Goal: Task Accomplishment & Management: Manage account settings

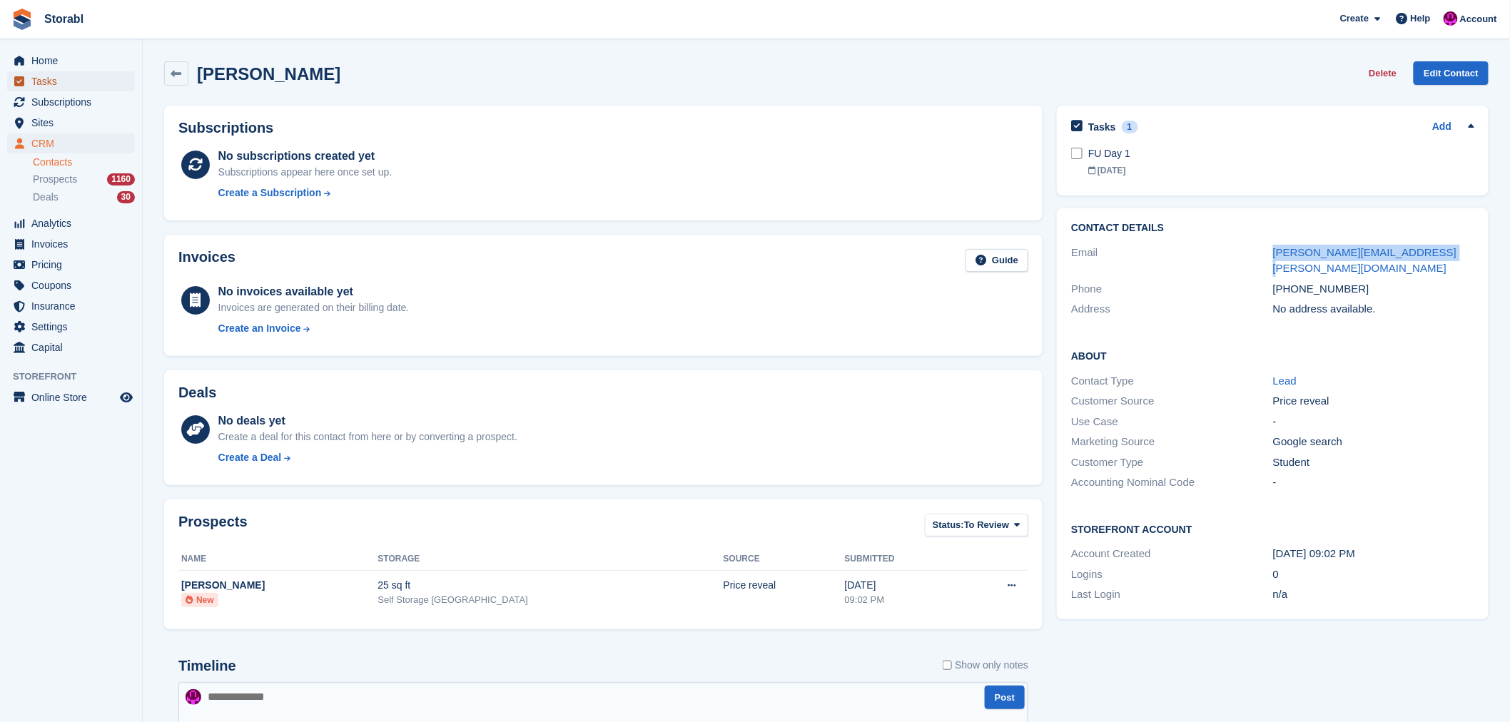
click at [50, 80] on span "Tasks" at bounding box center [74, 81] width 86 height 20
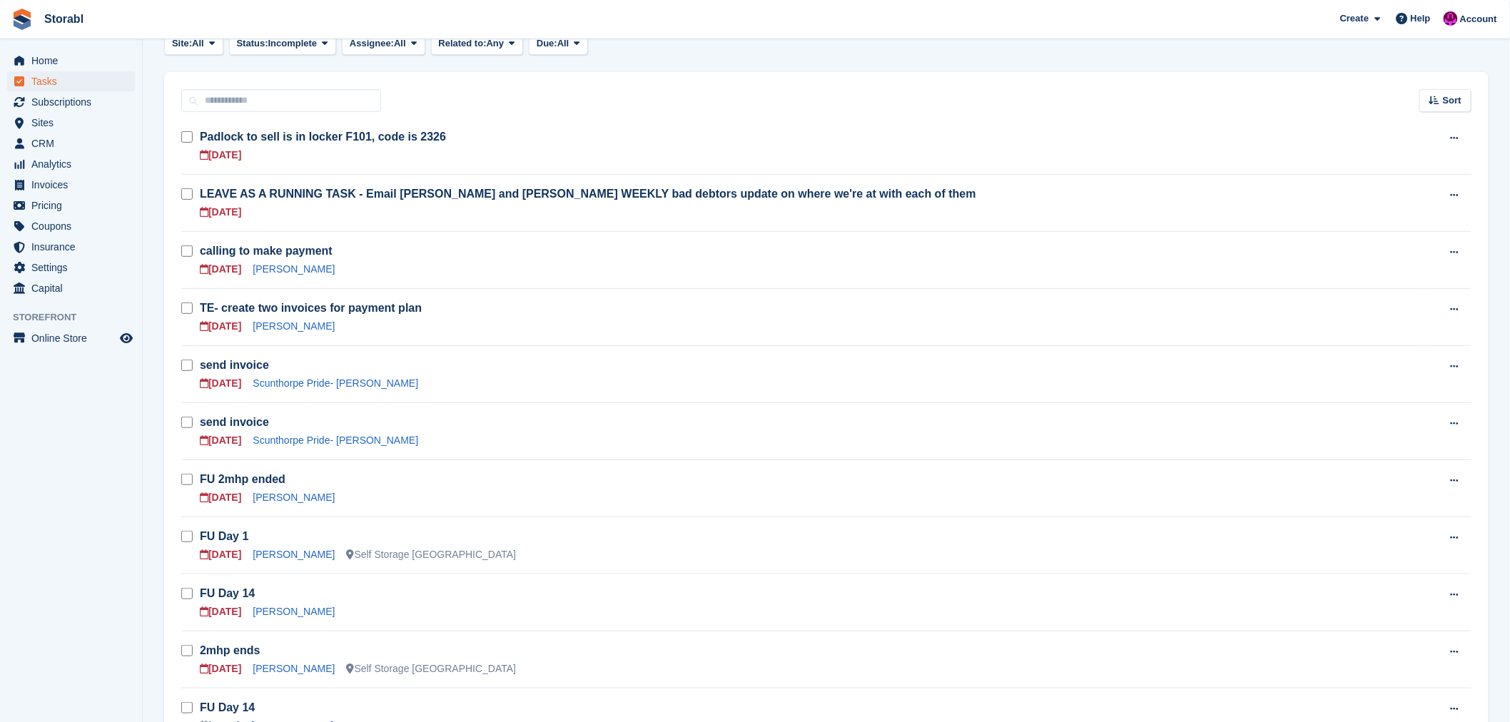
scroll to position [238, 0]
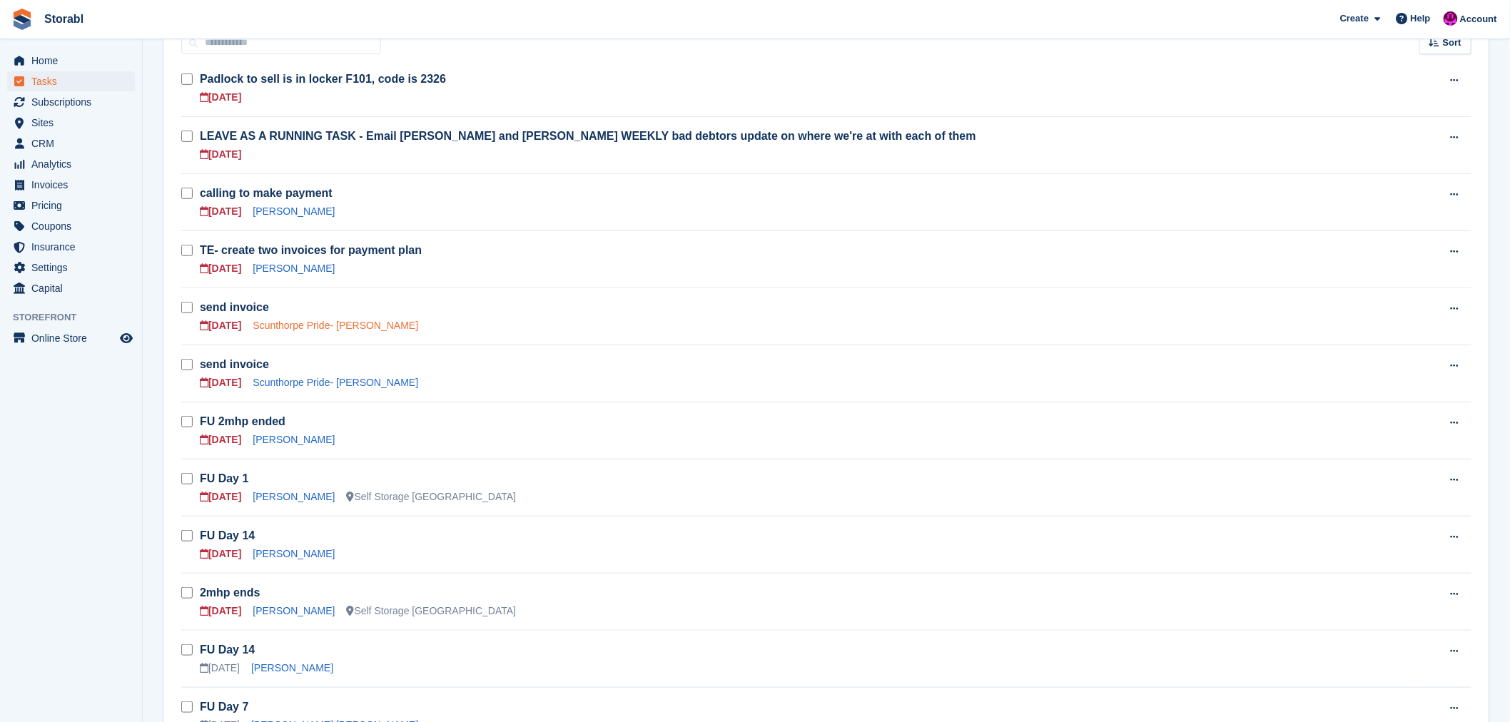
click at [298, 329] on link "Scunthorpe Pride- [PERSON_NAME]" at bounding box center [336, 325] width 166 height 11
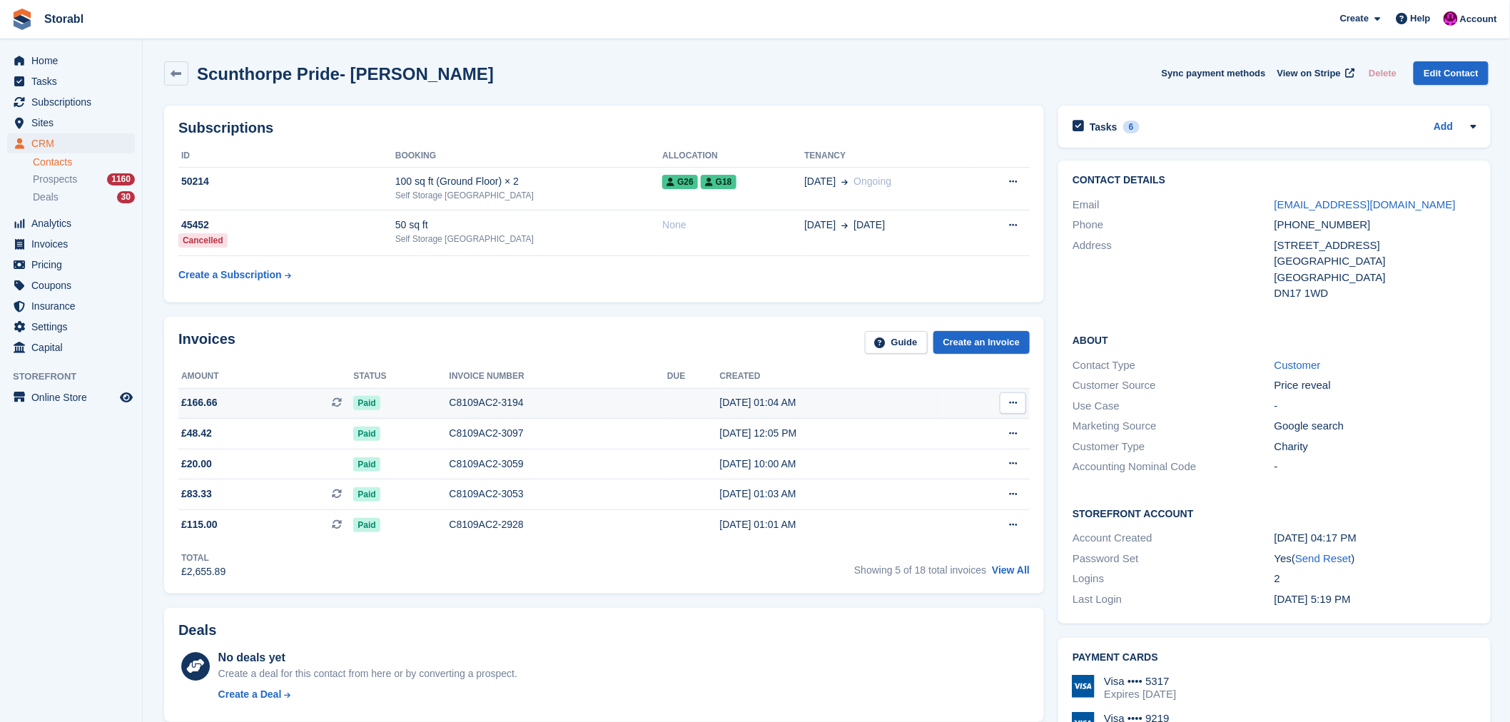
click at [1015, 403] on icon at bounding box center [1013, 402] width 8 height 9
click at [916, 452] on p "View on Stripe" at bounding box center [958, 451] width 124 height 23
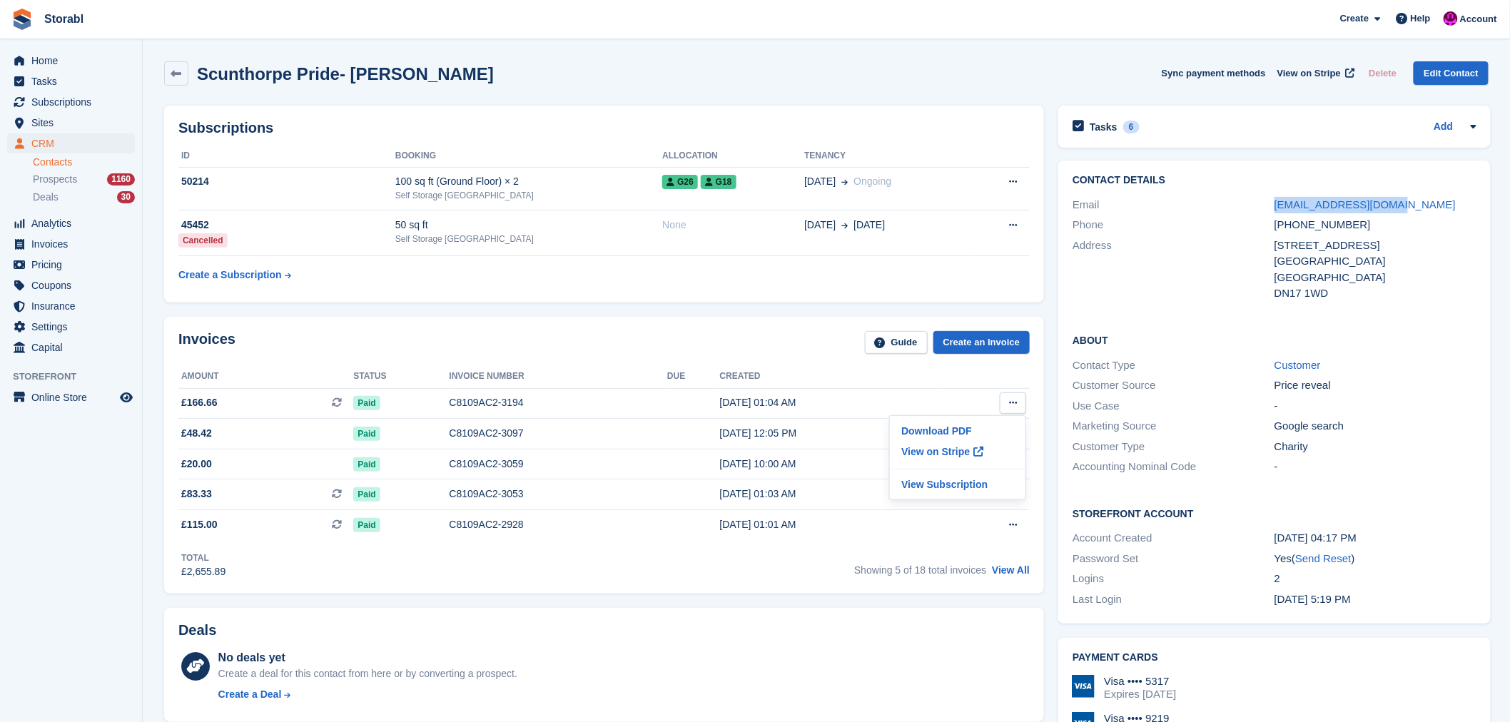
drag, startPoint x: 1390, startPoint y: 203, endPoint x: 1260, endPoint y: 203, distance: 129.9
click at [1260, 203] on div "Email [EMAIL_ADDRESS][DOMAIN_NAME]" at bounding box center [1274, 205] width 403 height 21
copy div "[EMAIL_ADDRESS][DOMAIN_NAME]"
click at [1092, 133] on div "Tasks 6" at bounding box center [1106, 126] width 66 height 19
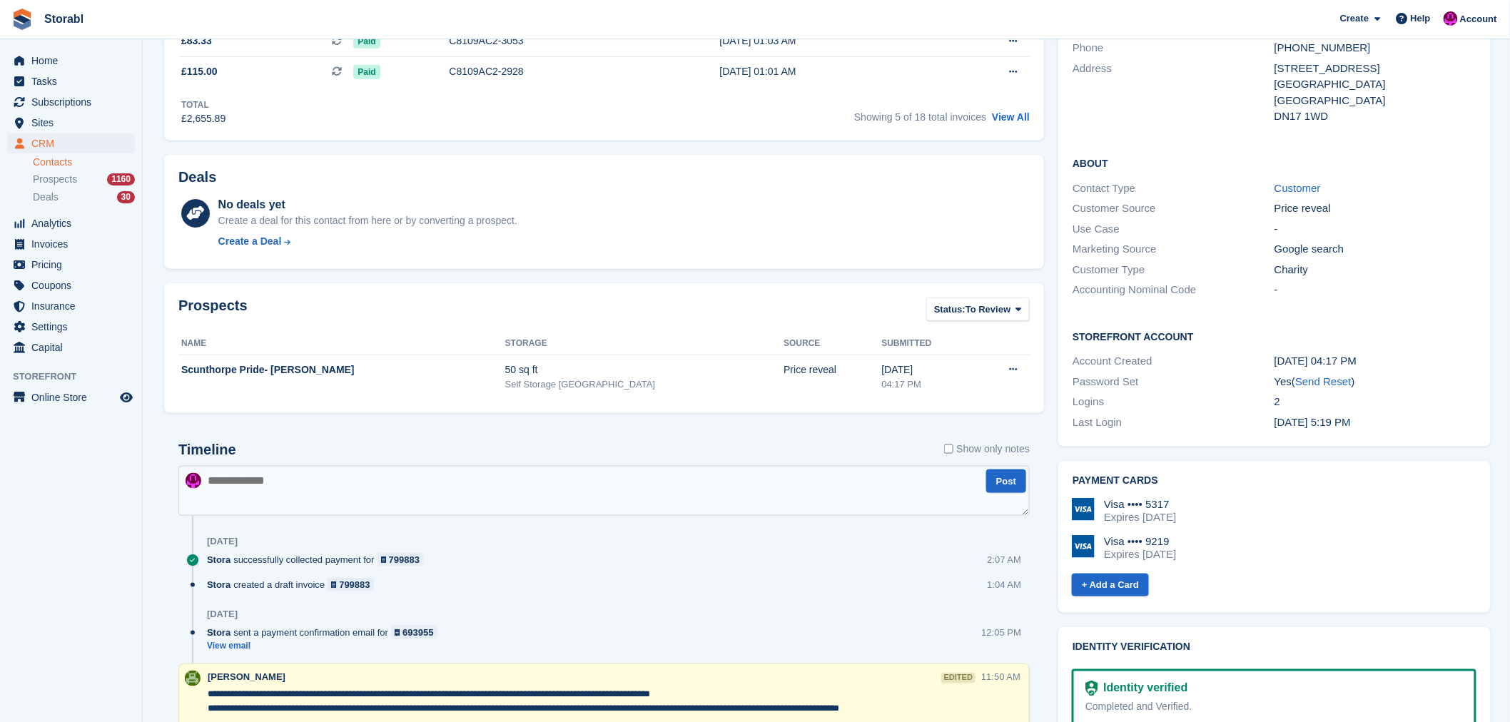
scroll to position [475, 0]
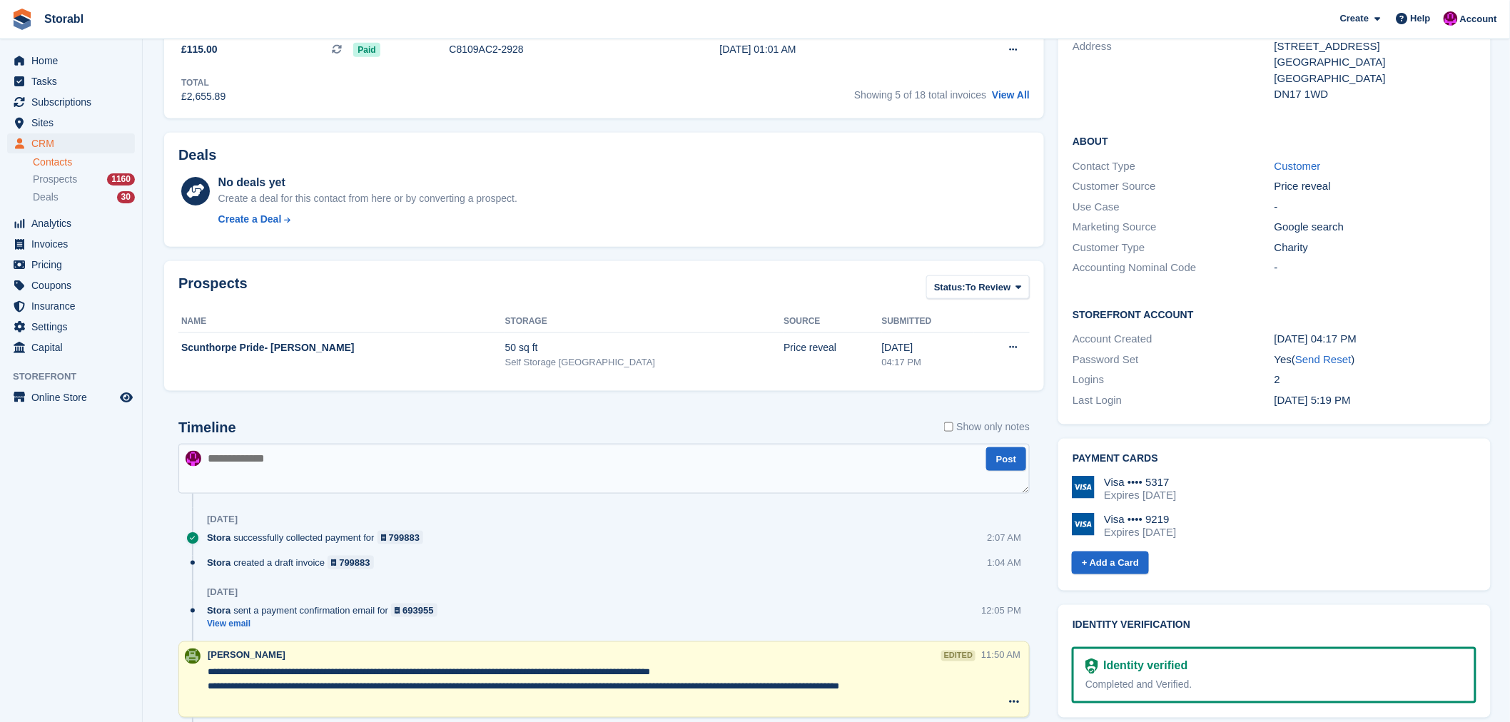
click at [337, 458] on textarea at bounding box center [603, 469] width 851 height 50
type textarea "**********"
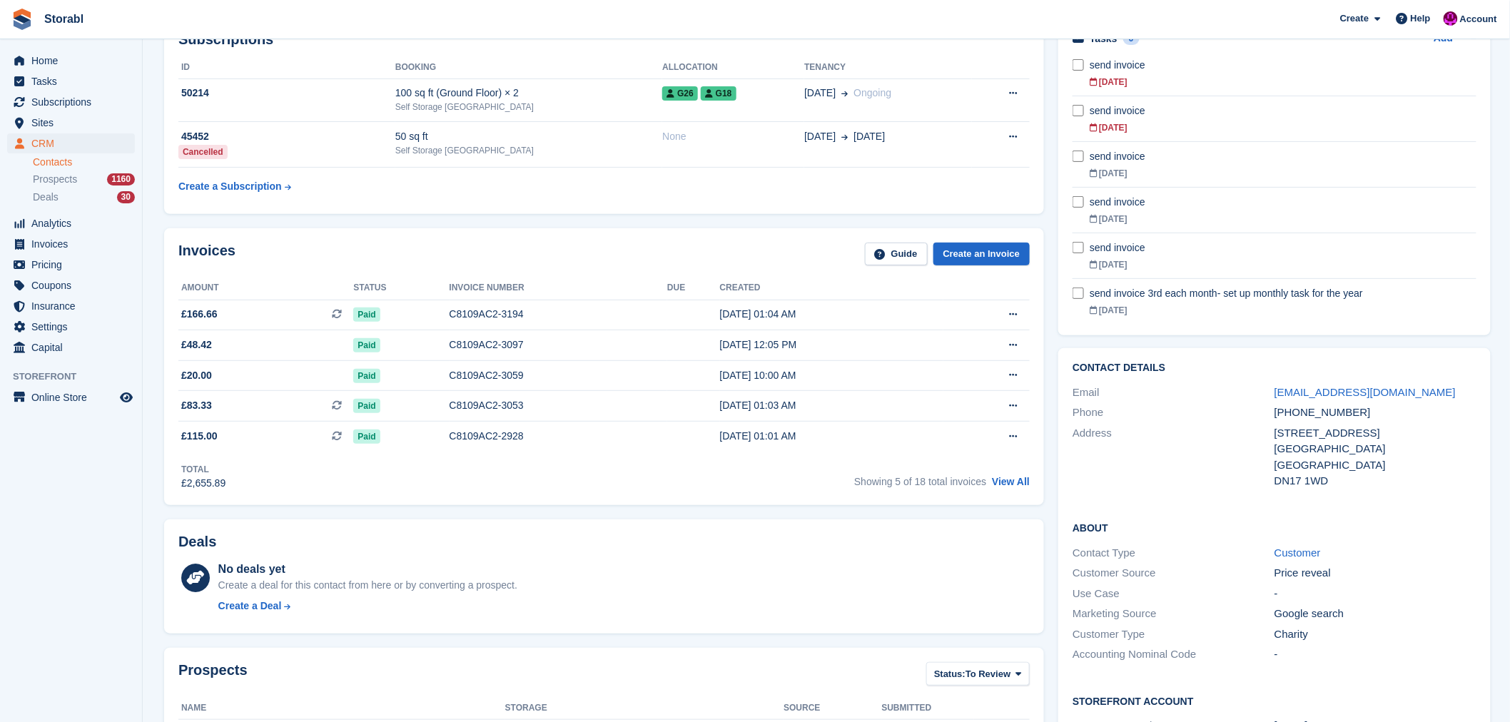
scroll to position [0, 0]
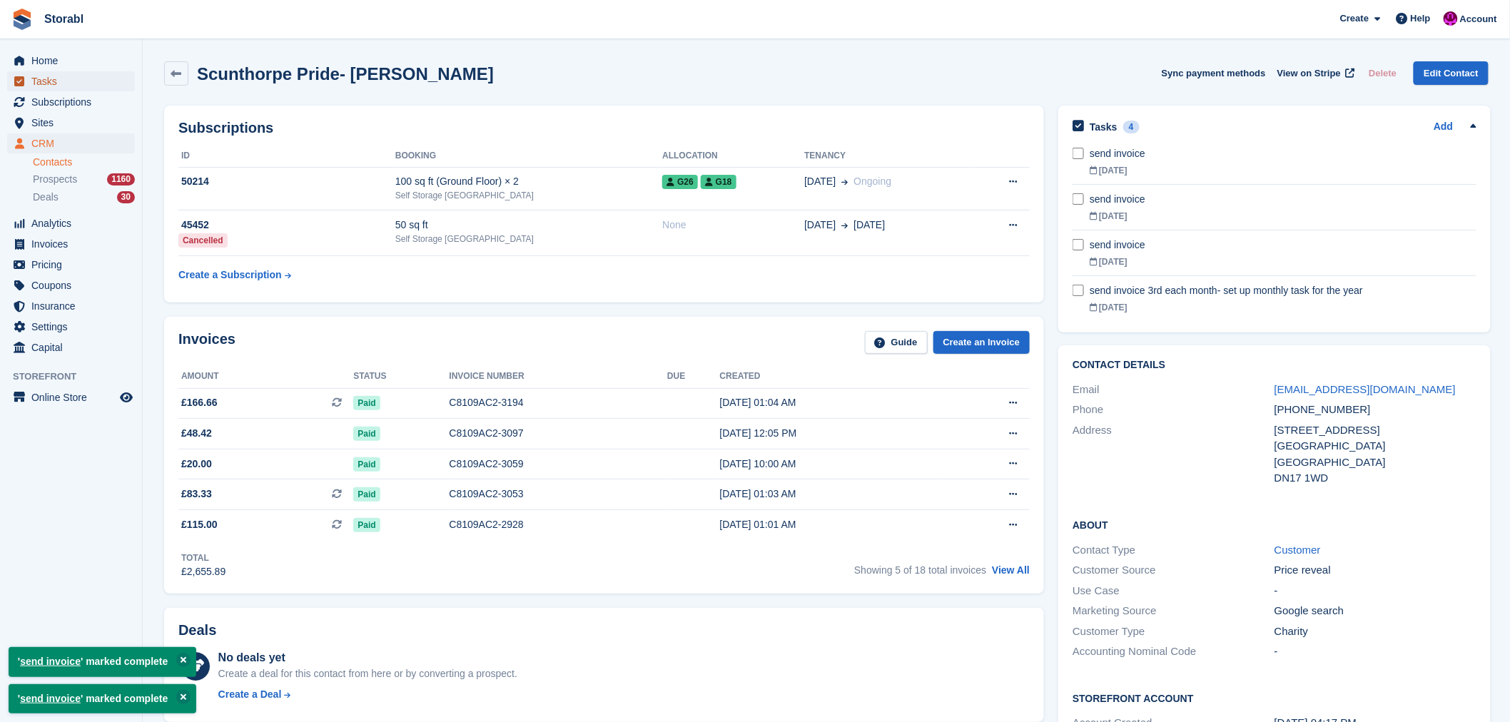
click at [53, 81] on span "Tasks" at bounding box center [74, 81] width 86 height 20
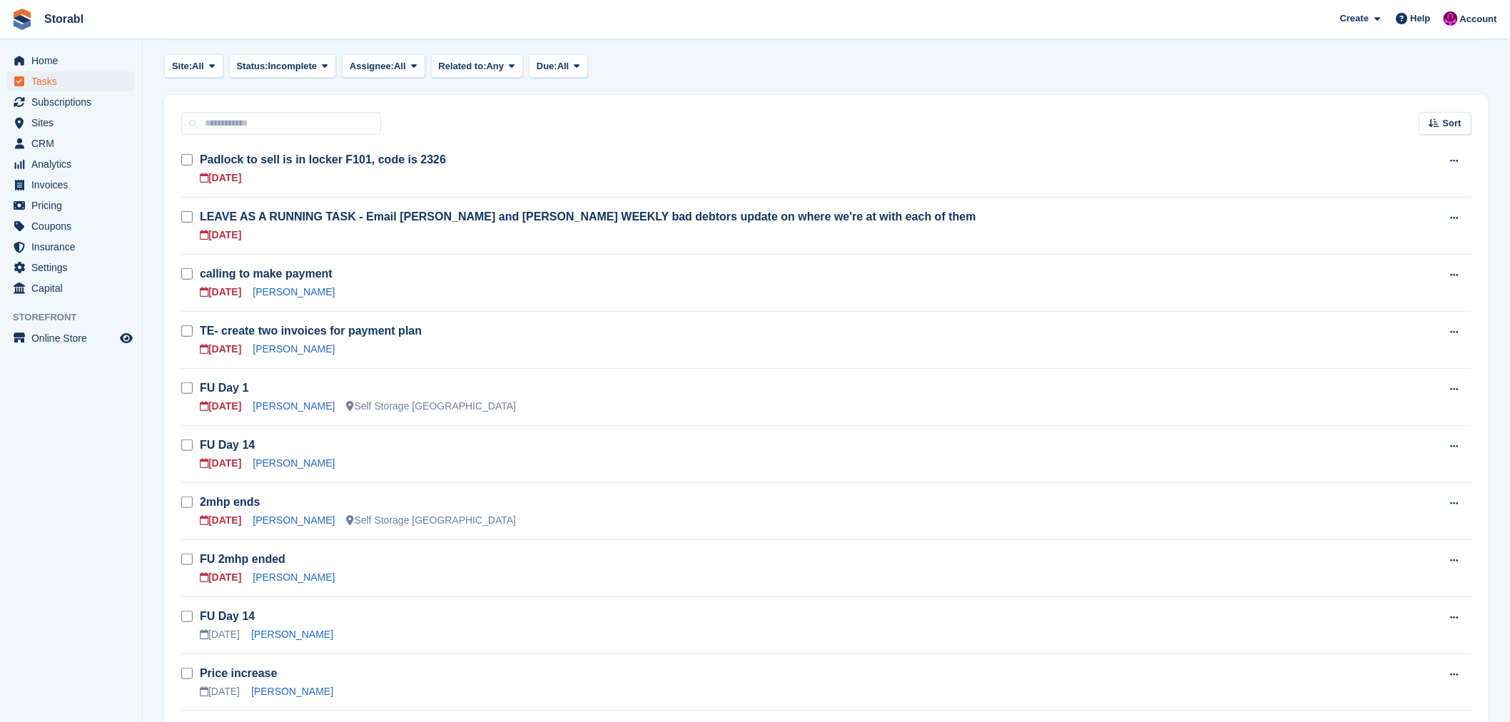
scroll to position [158, 0]
click at [280, 408] on link "[PERSON_NAME]" at bounding box center [294, 404] width 82 height 11
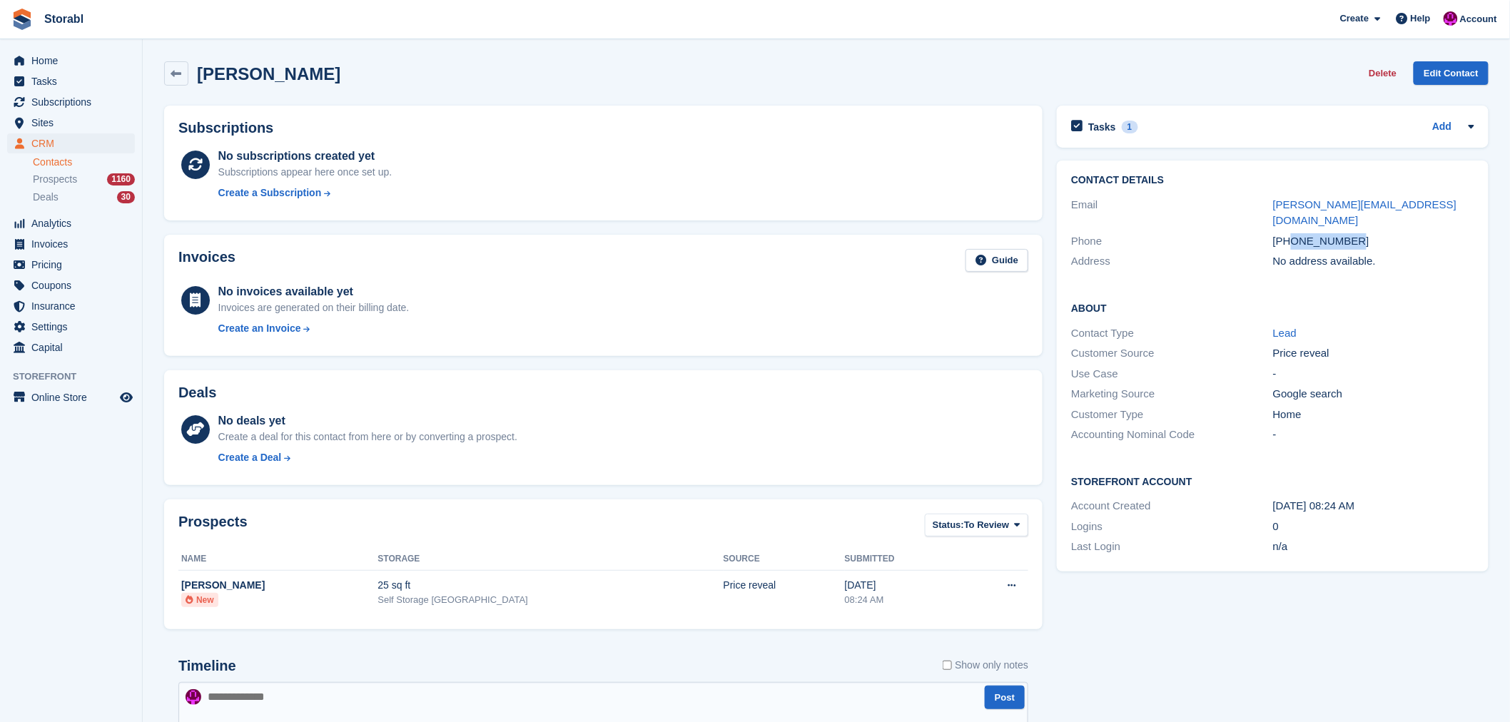
drag, startPoint x: 1366, startPoint y: 225, endPoint x: 1293, endPoint y: 227, distance: 72.8
click at [1293, 233] on div "[PHONE_NUMBER]" at bounding box center [1374, 241] width 202 height 16
copy div "7808933763"
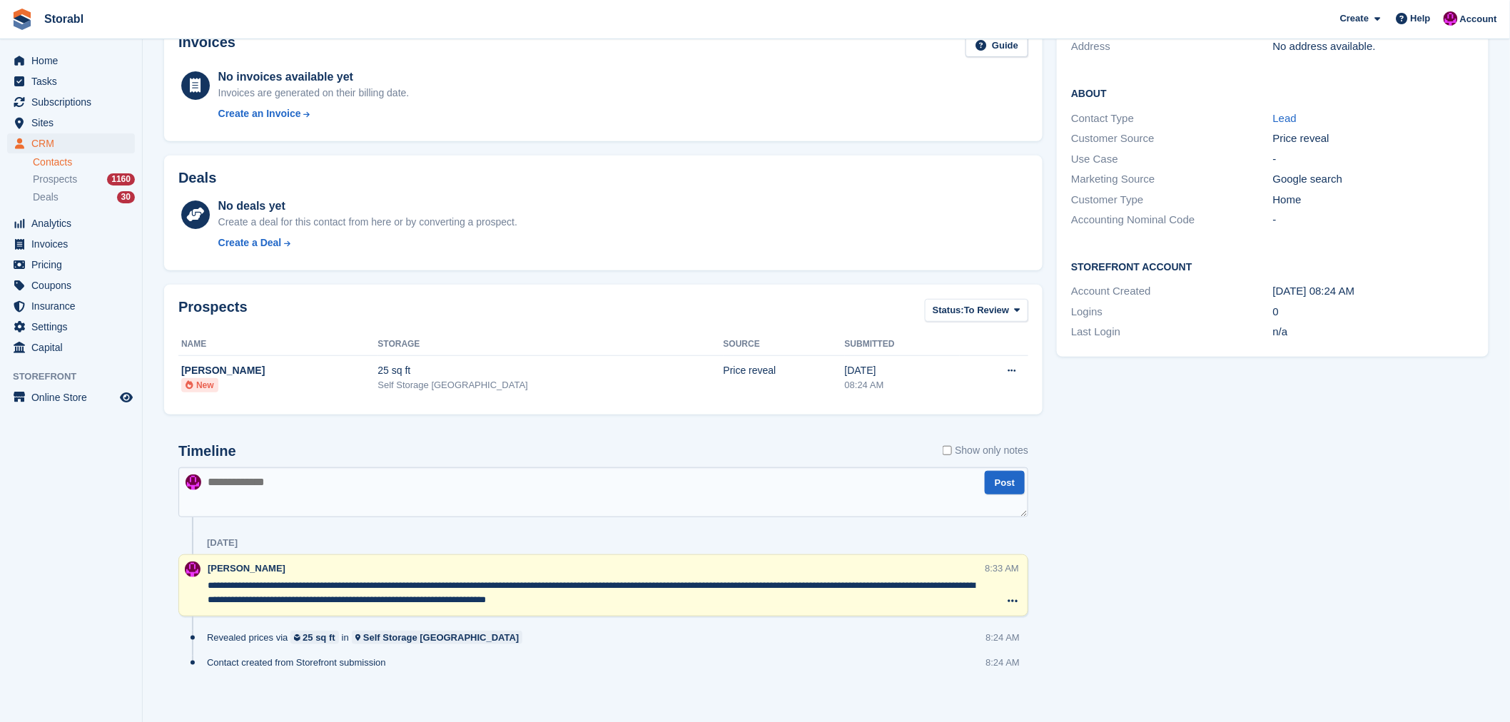
scroll to position [225, 0]
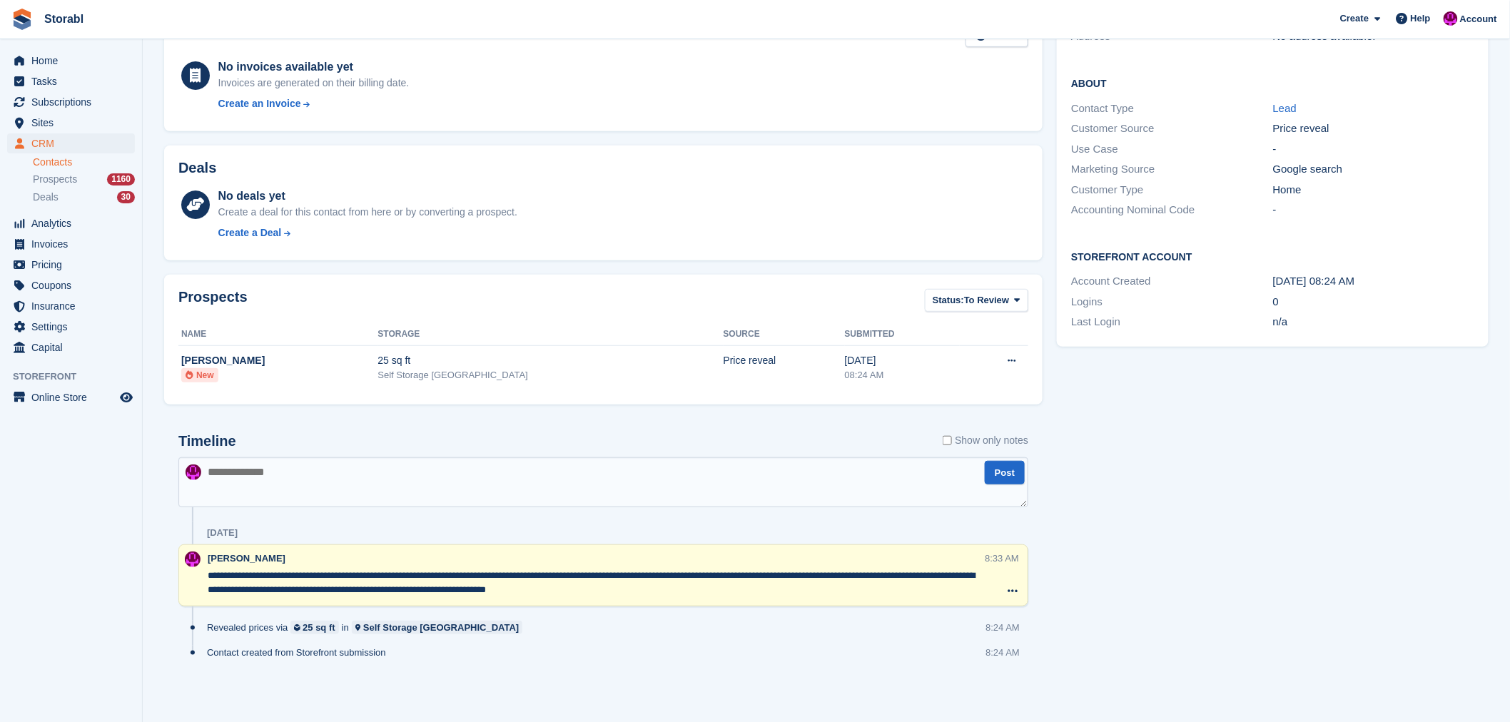
click at [288, 490] on textarea at bounding box center [603, 482] width 850 height 50
type textarea "*"
click at [388, 465] on textarea at bounding box center [603, 482] width 850 height 50
type textarea "**********"
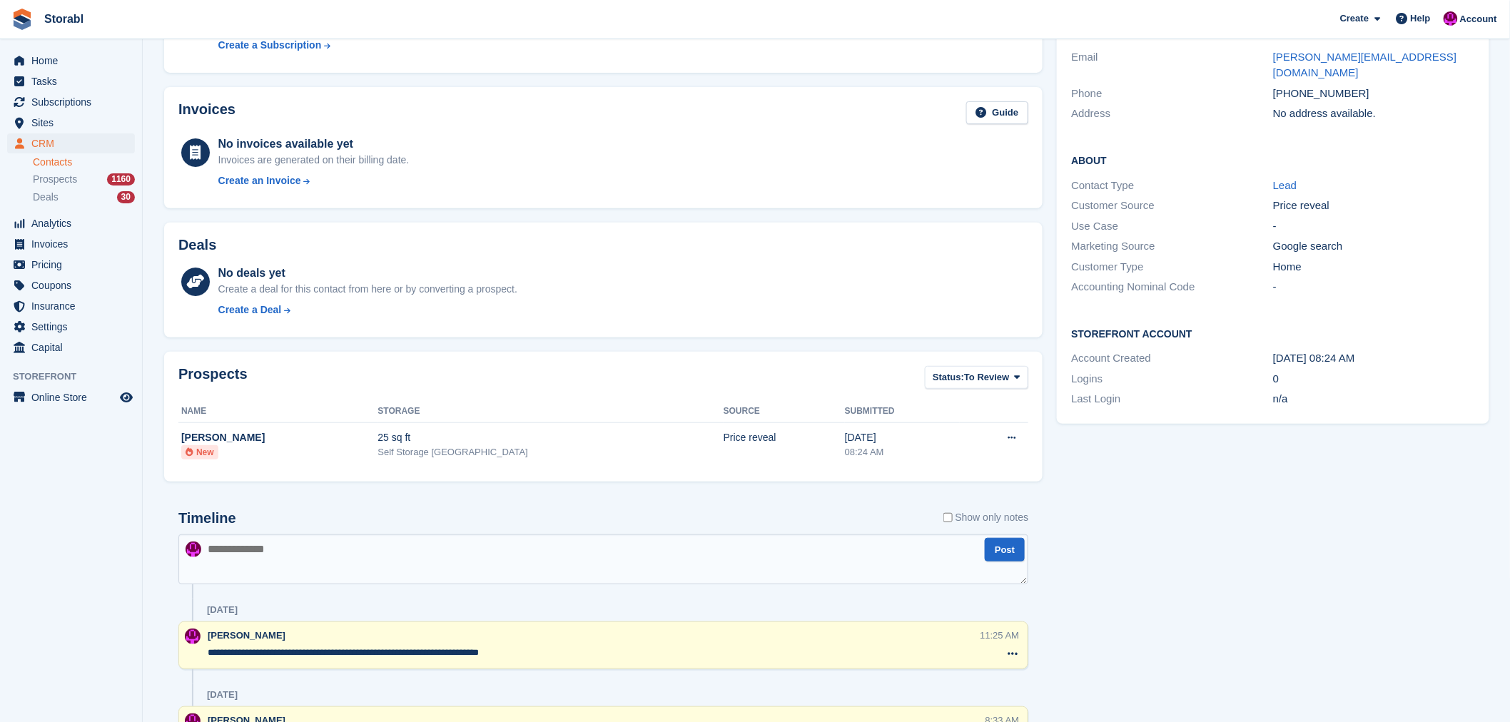
scroll to position [0, 0]
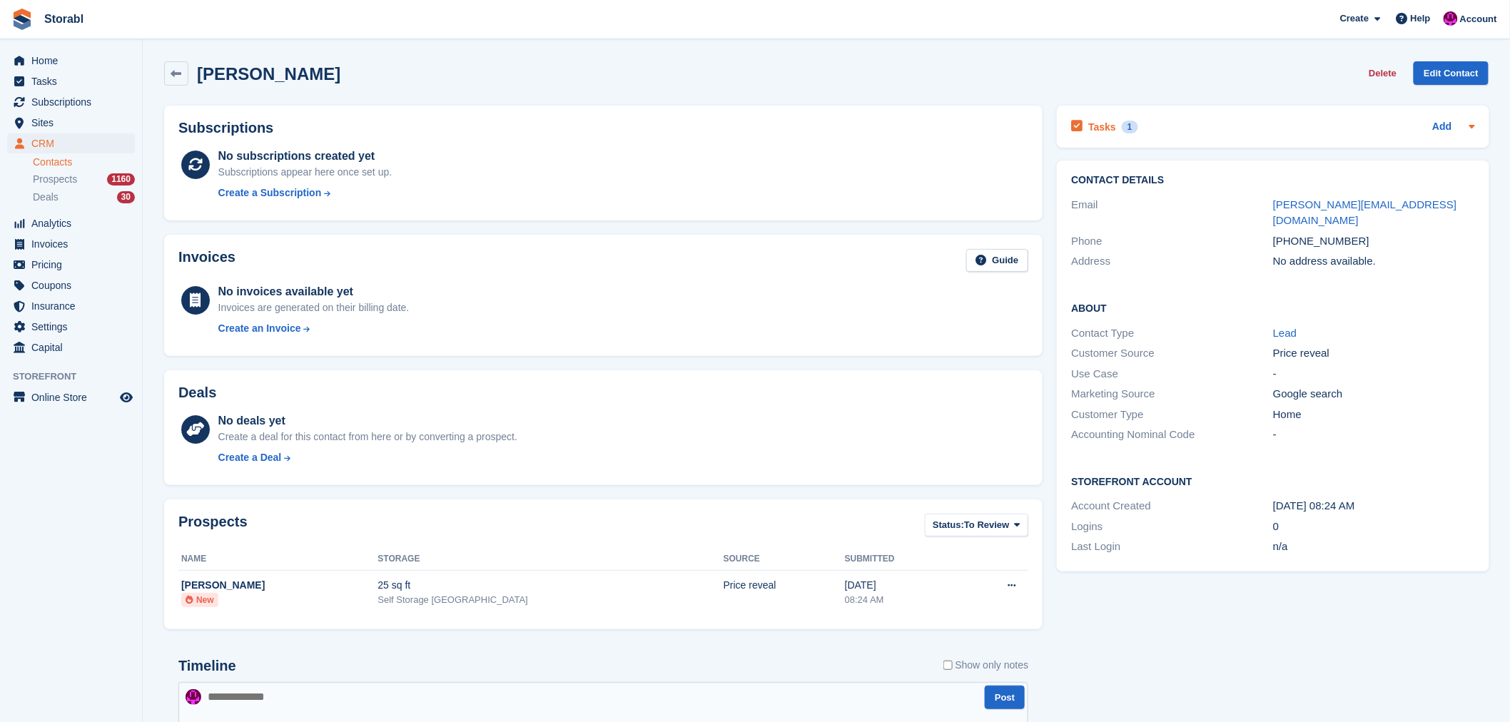
click at [1096, 123] on h2 "Tasks" at bounding box center [1102, 127] width 28 height 13
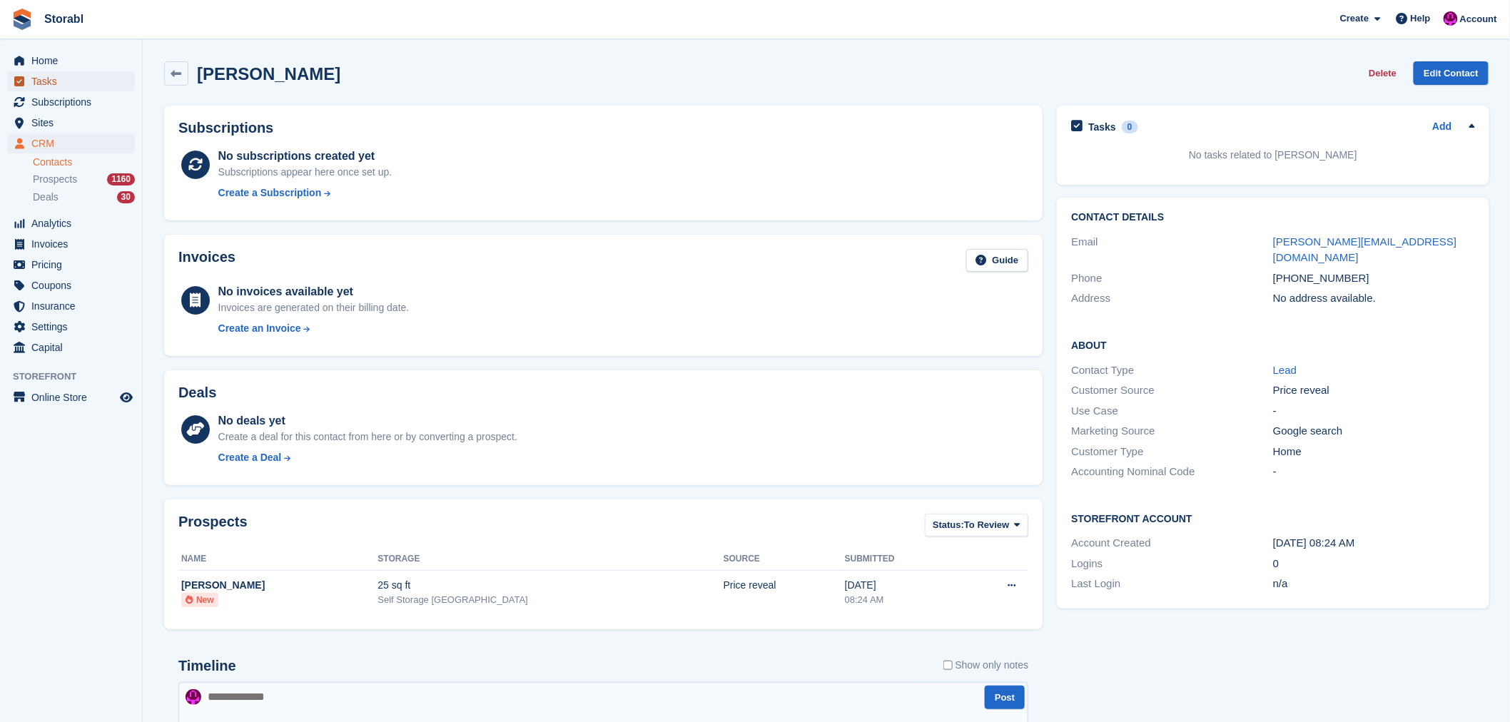
click at [46, 81] on span "Tasks" at bounding box center [74, 81] width 86 height 20
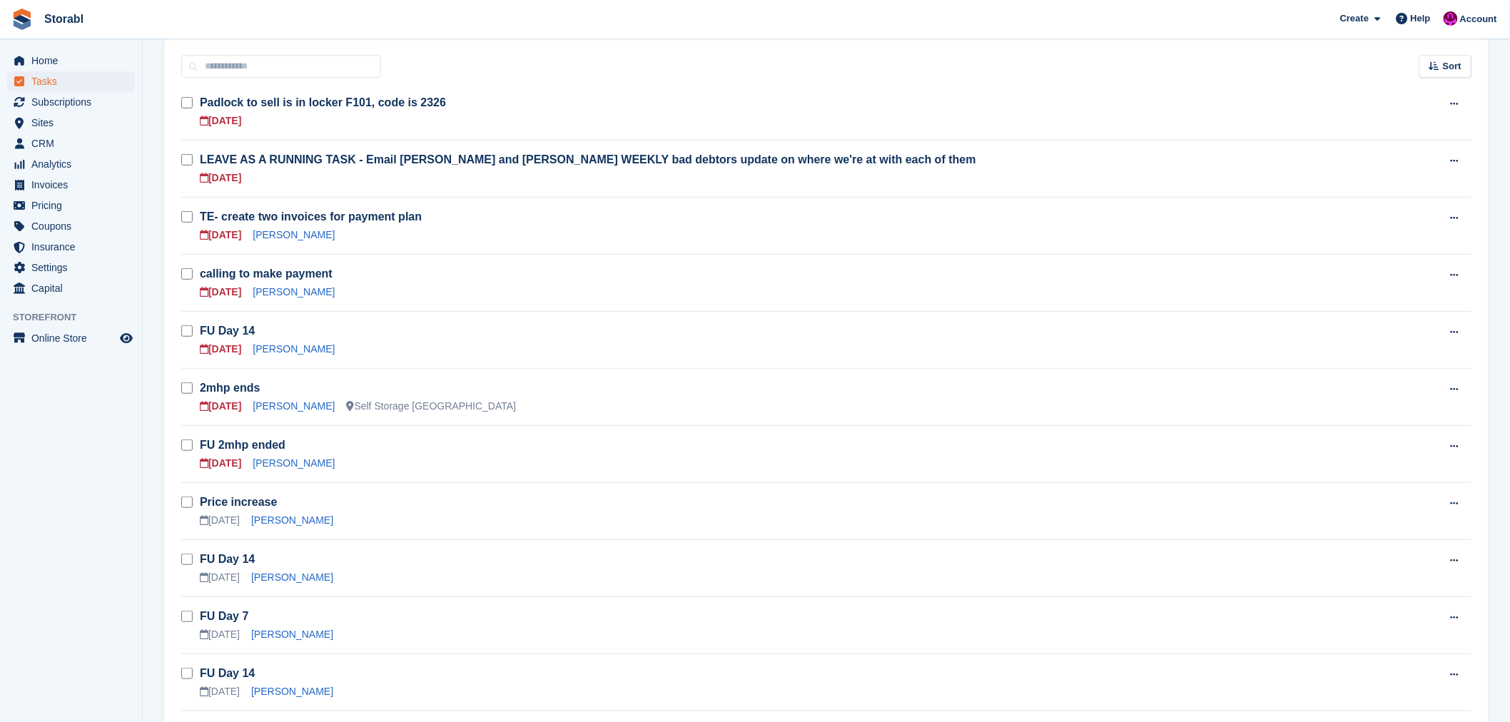
scroll to position [238, 0]
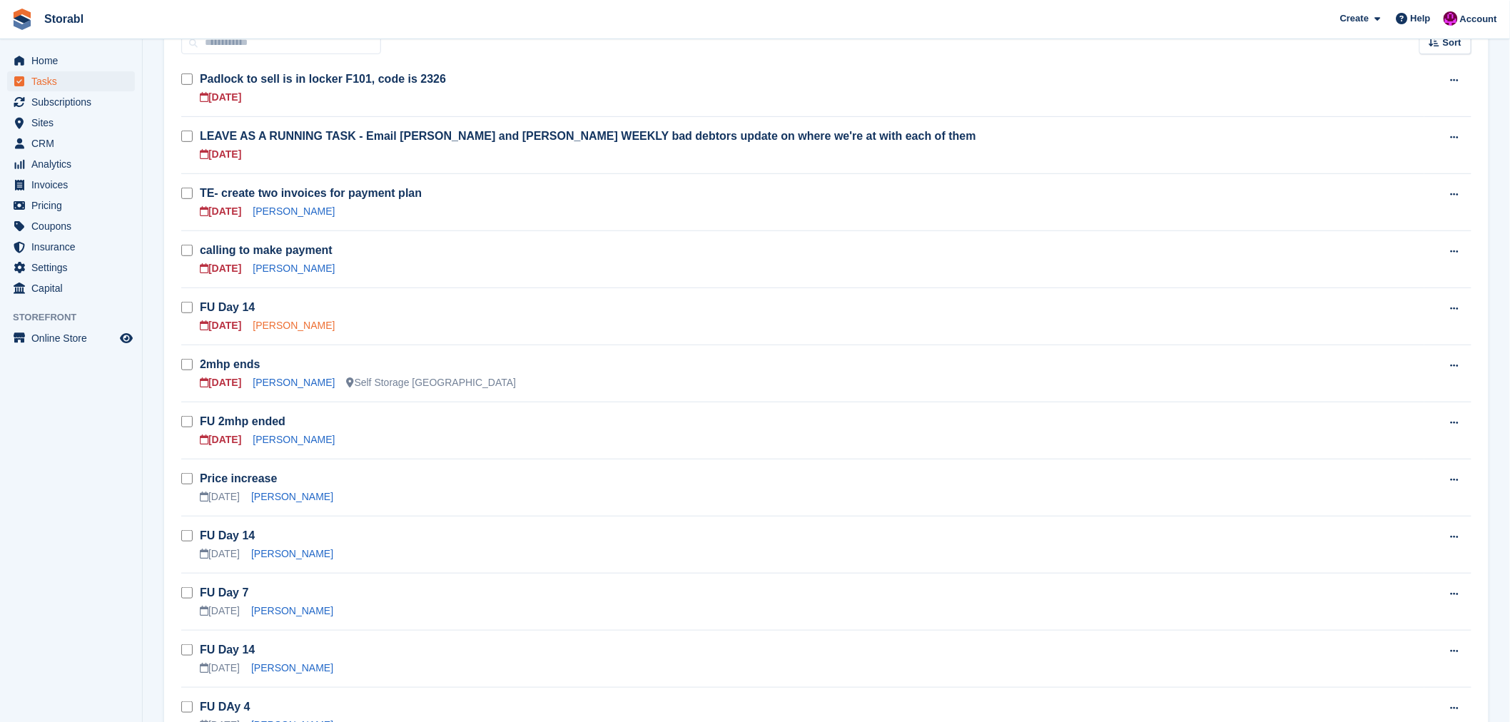
click at [288, 323] on link "[PERSON_NAME]" at bounding box center [294, 325] width 82 height 11
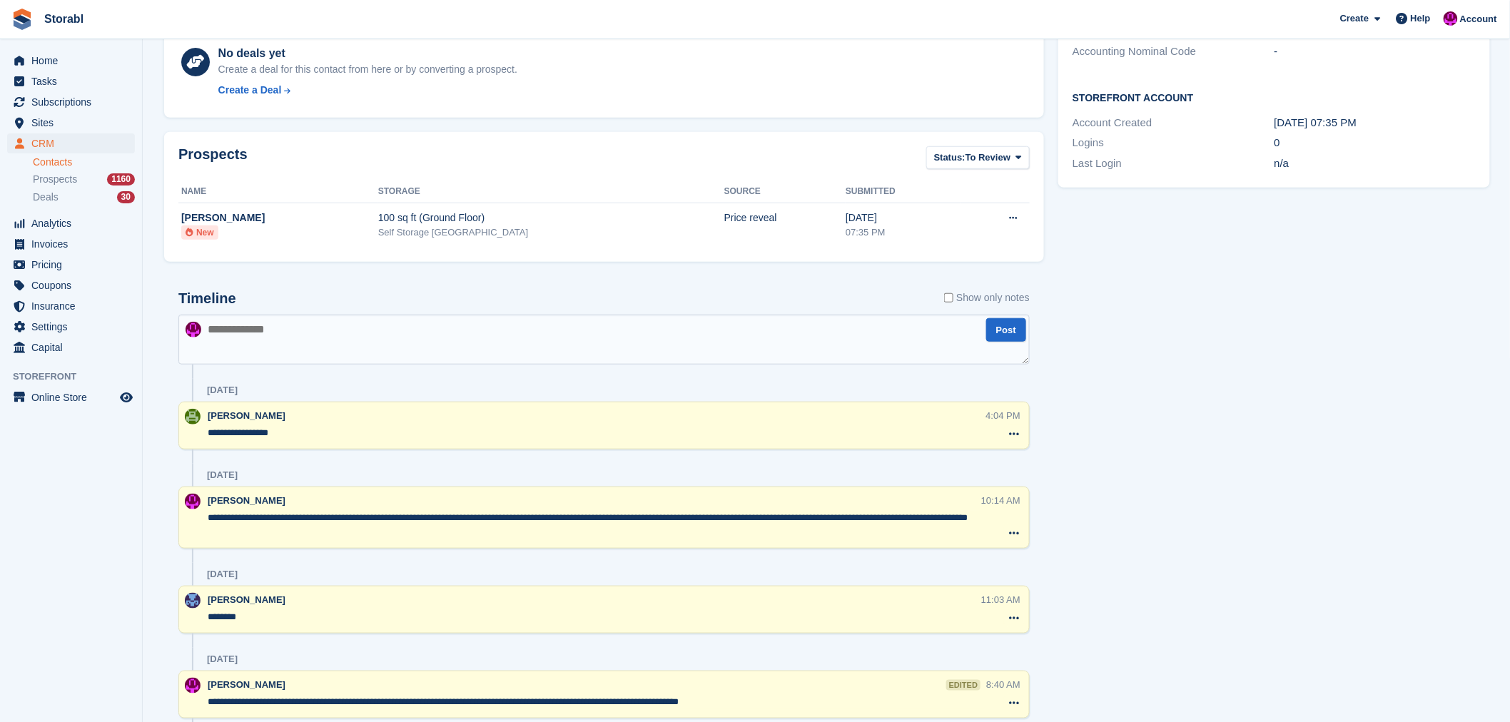
scroll to position [396, 0]
